Goal: Task Accomplishment & Management: Manage account settings

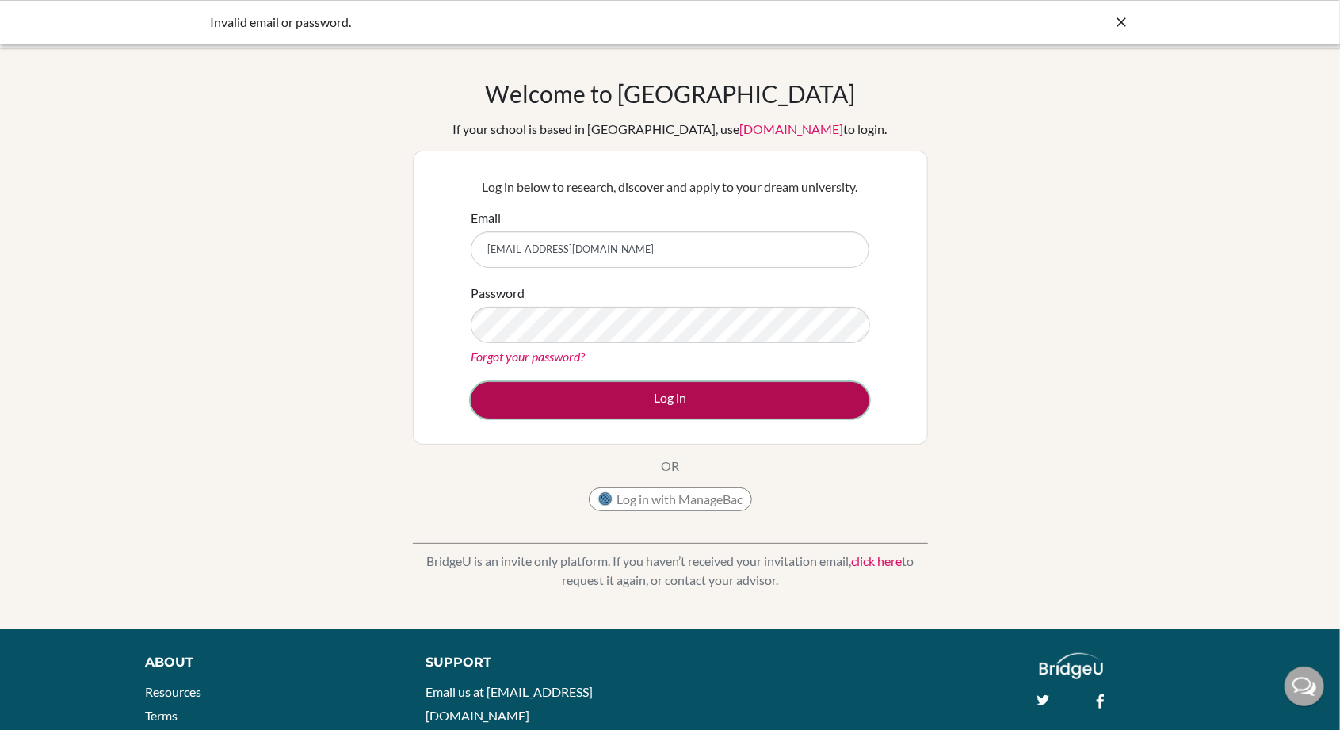
click at [743, 387] on button "Log in" at bounding box center [670, 400] width 399 height 36
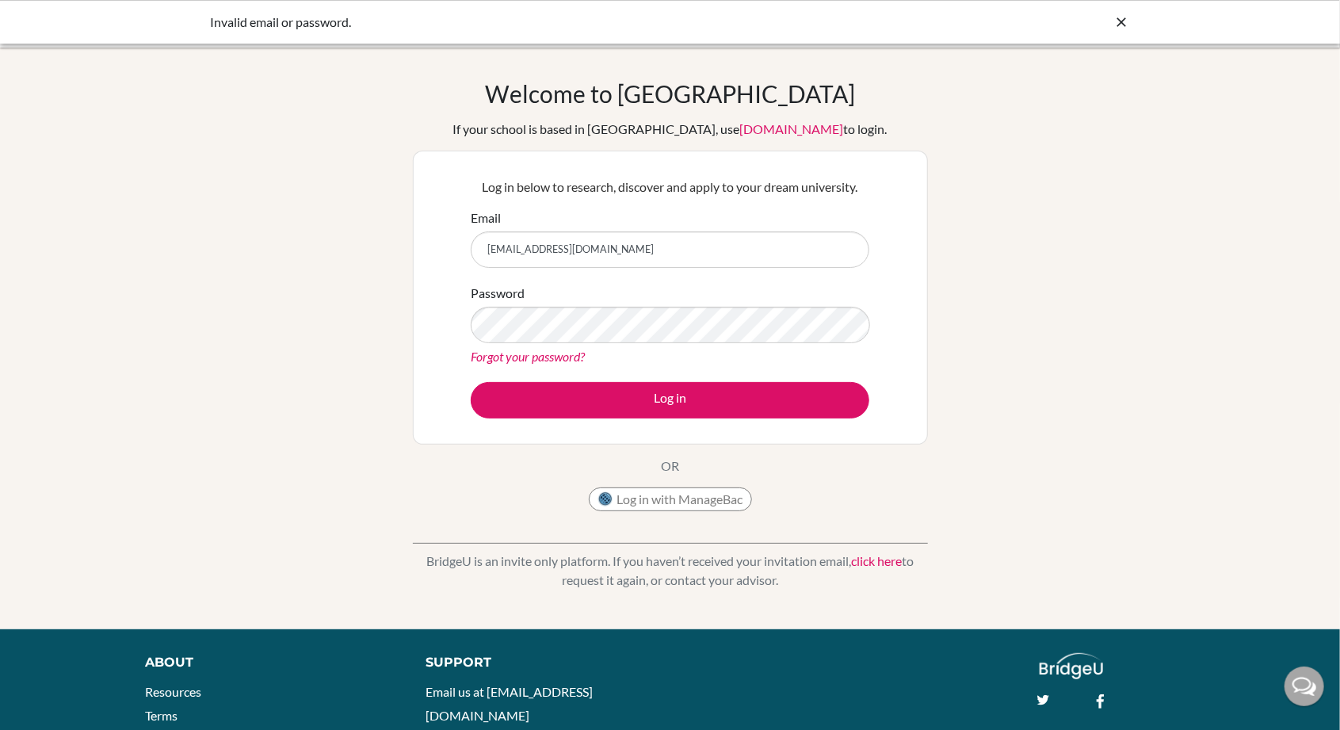
click at [1119, 22] on icon at bounding box center [1122, 22] width 16 height 16
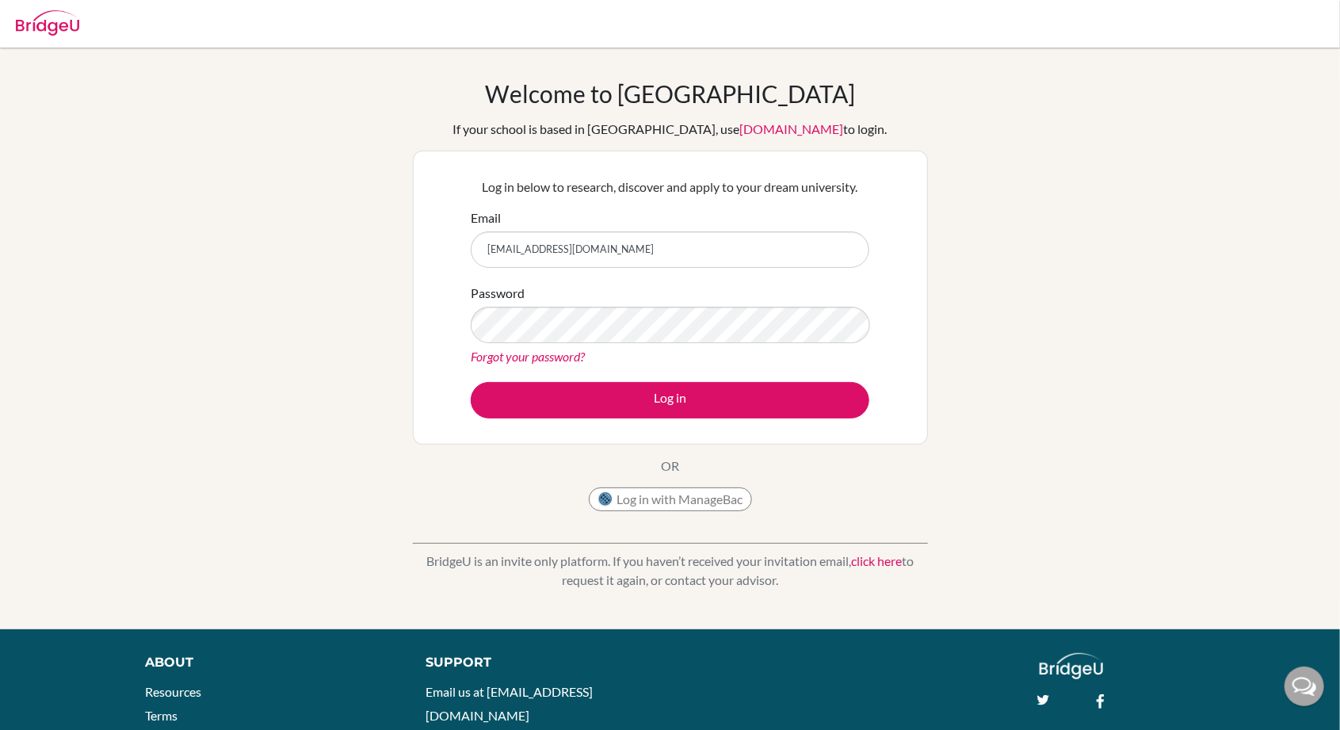
click at [543, 355] on link "Forgot your password?" at bounding box center [528, 356] width 114 height 15
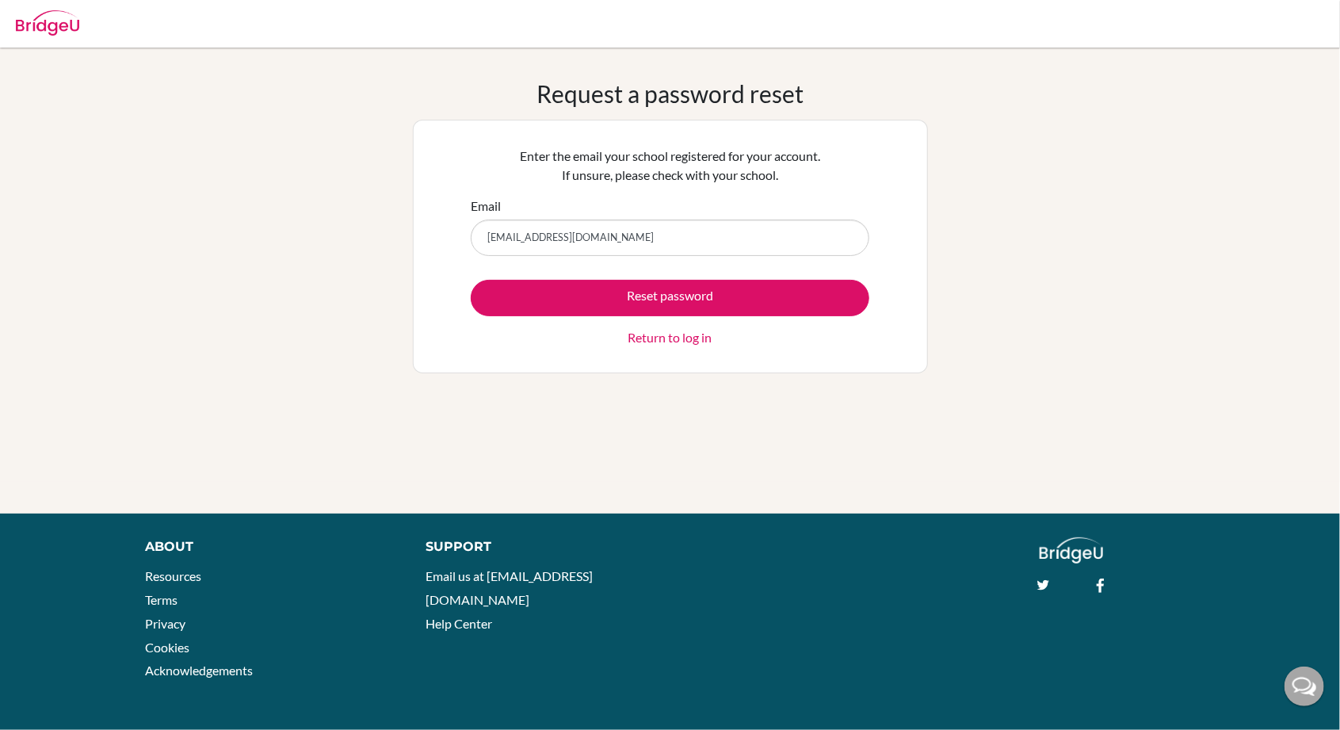
type input "[EMAIL_ADDRESS][DOMAIN_NAME]"
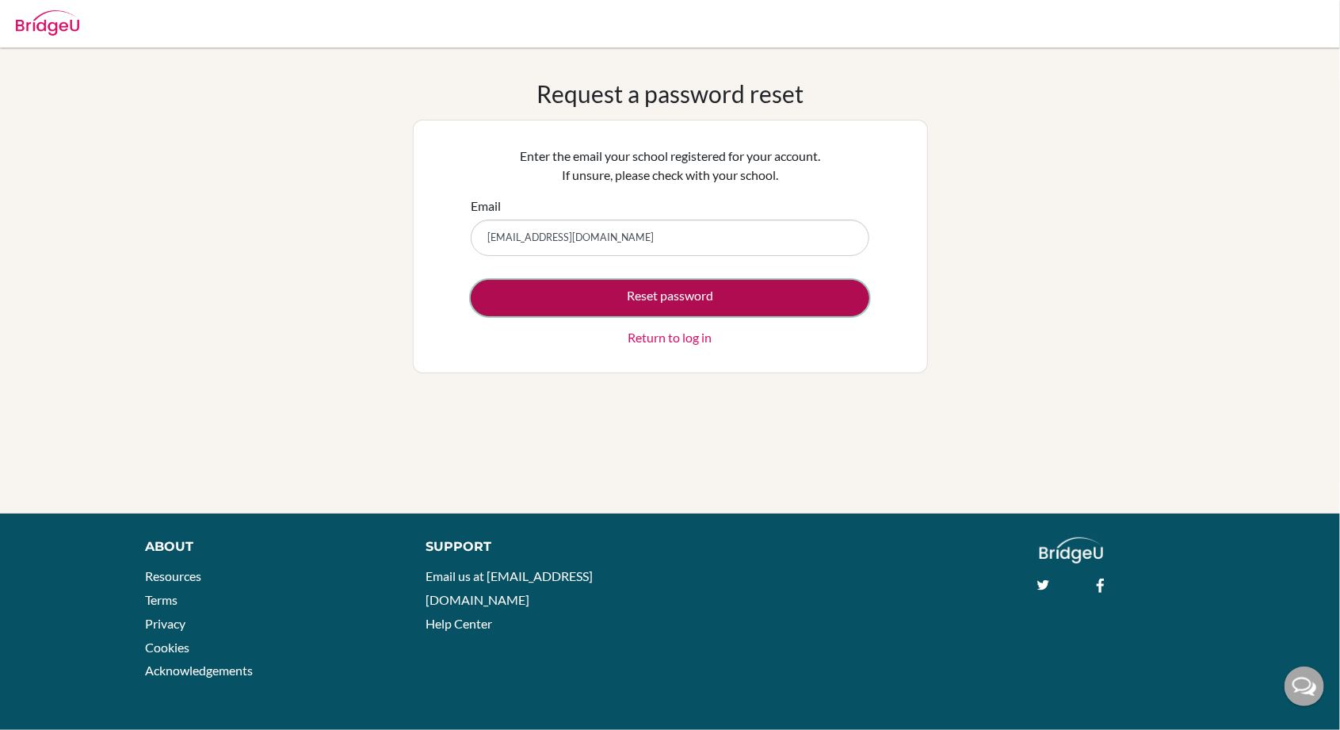
click at [742, 295] on button "Reset password" at bounding box center [670, 298] width 399 height 36
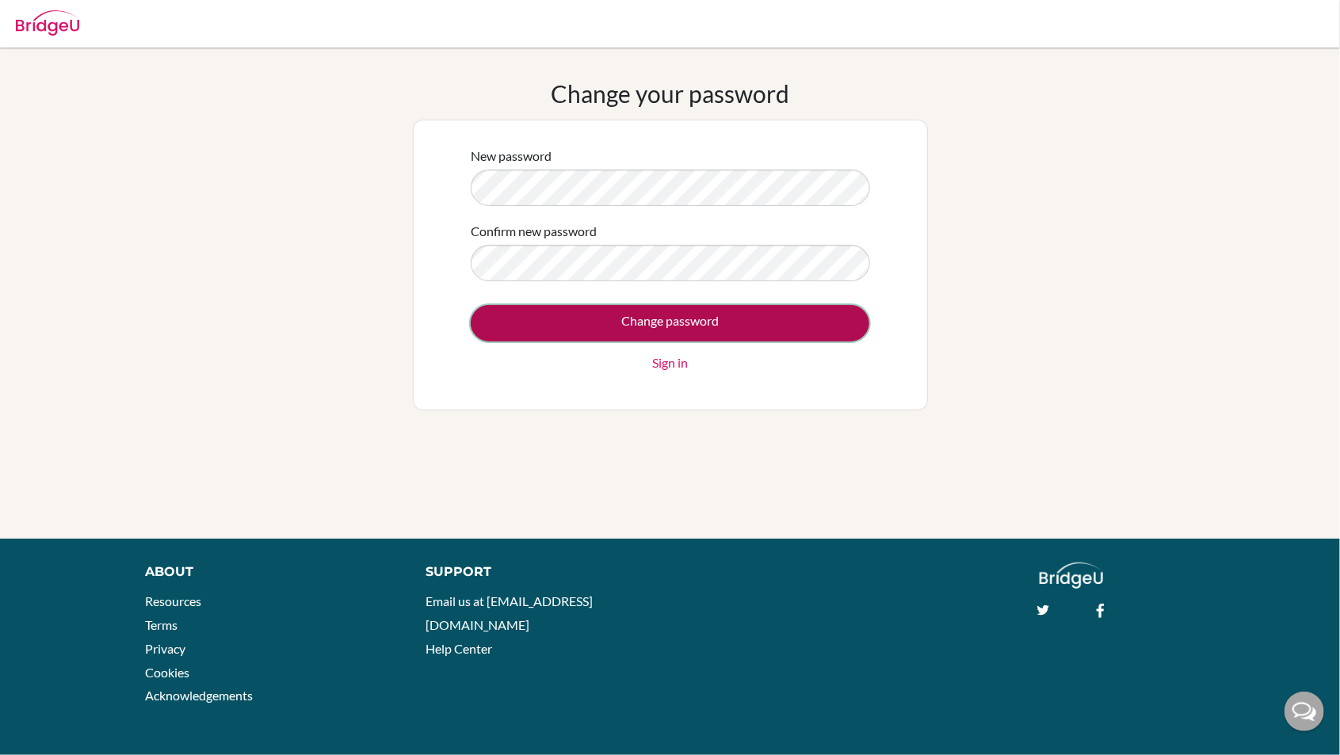
click at [710, 333] on input "Change password" at bounding box center [670, 323] width 399 height 36
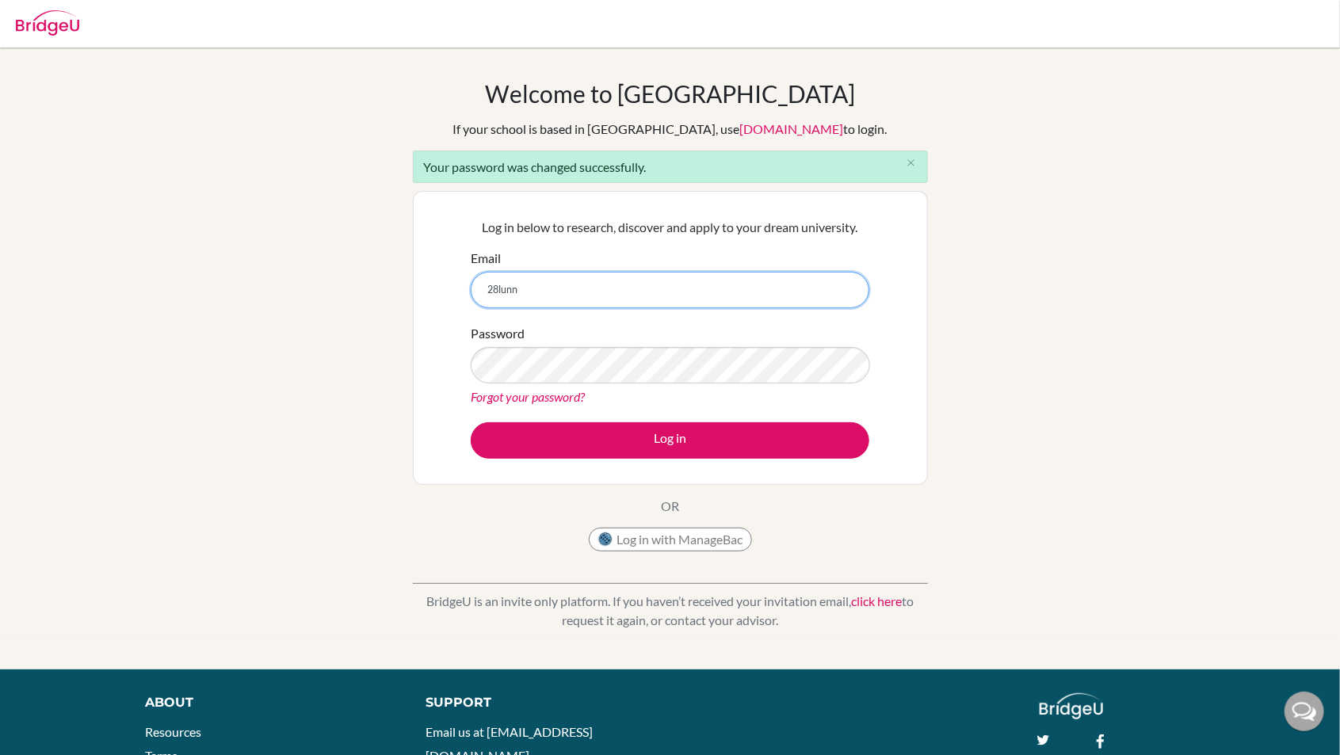
type input "[EMAIL_ADDRESS][DOMAIN_NAME]"
click at [471, 422] on button "Log in" at bounding box center [670, 440] width 399 height 36
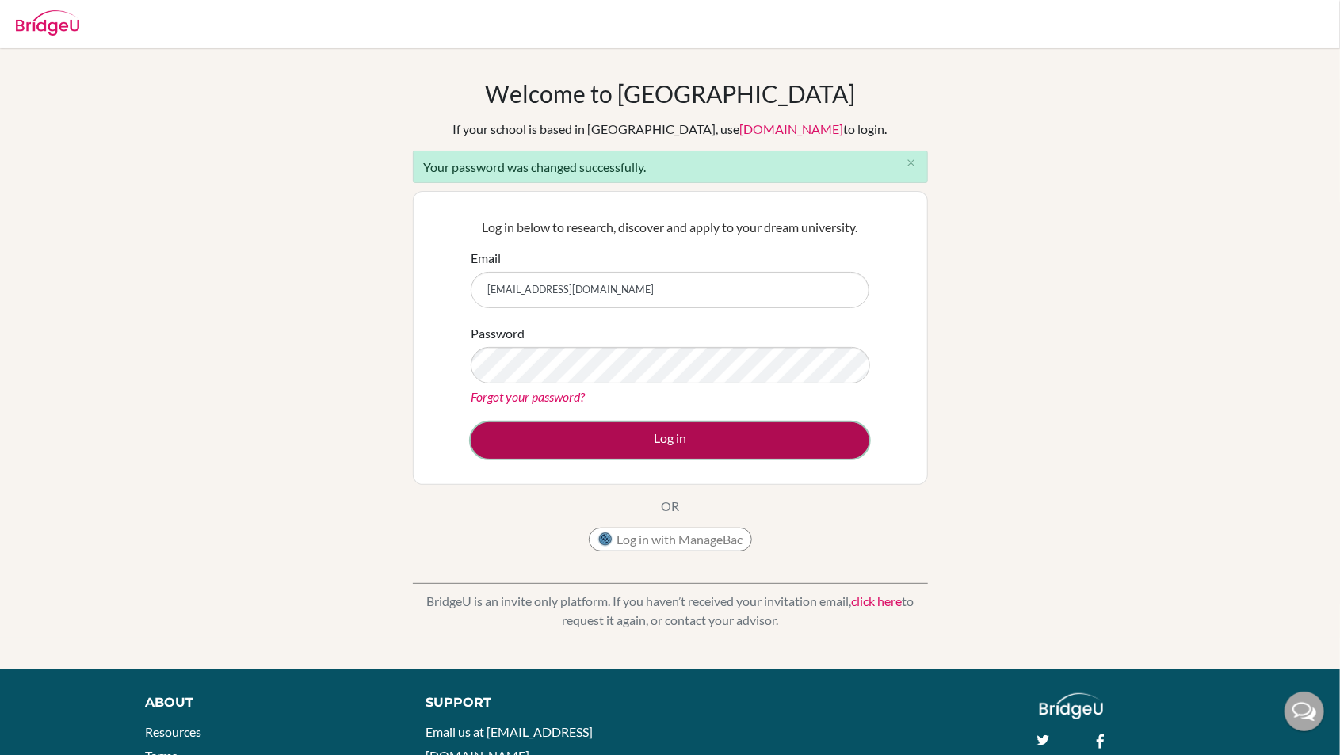
click at [785, 428] on button "Log in" at bounding box center [670, 440] width 399 height 36
click at [765, 439] on button "Log in" at bounding box center [670, 440] width 399 height 36
